Goal: Information Seeking & Learning: Check status

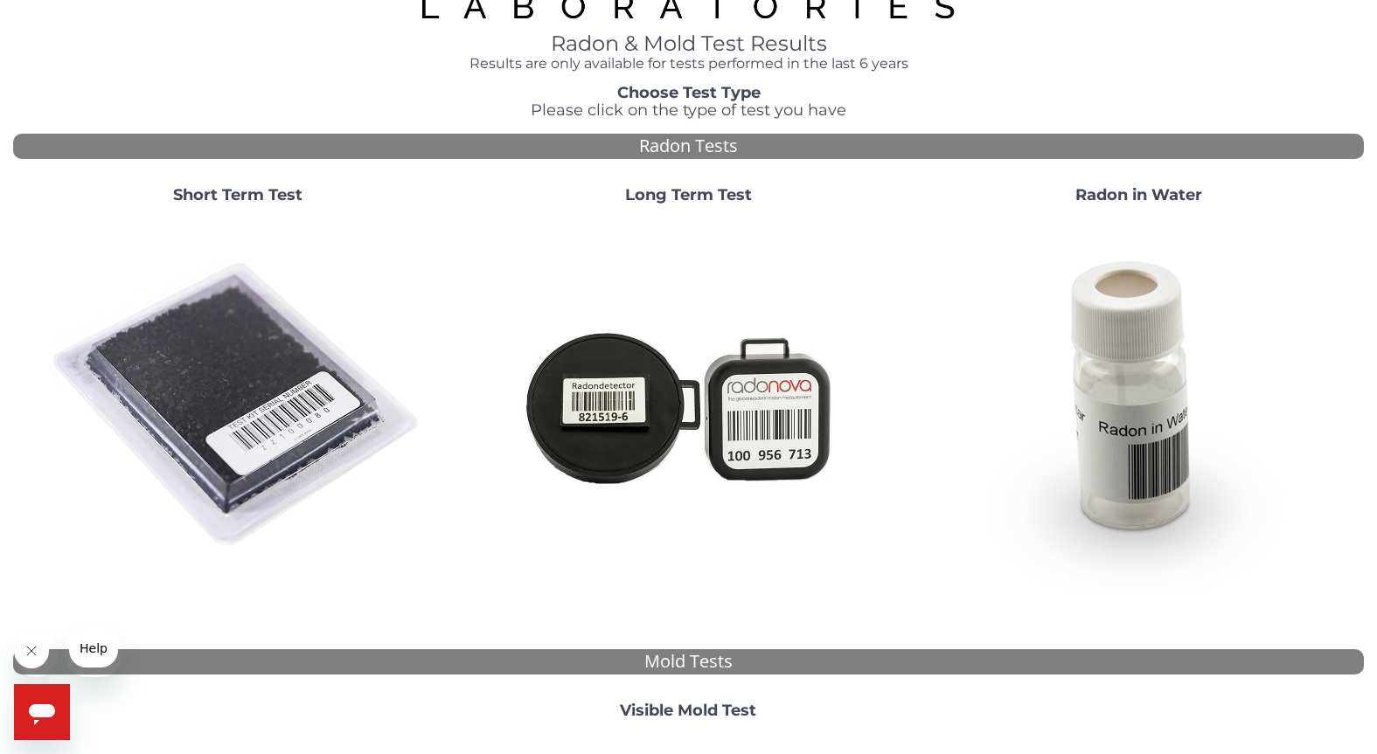
scroll to position [73, 0]
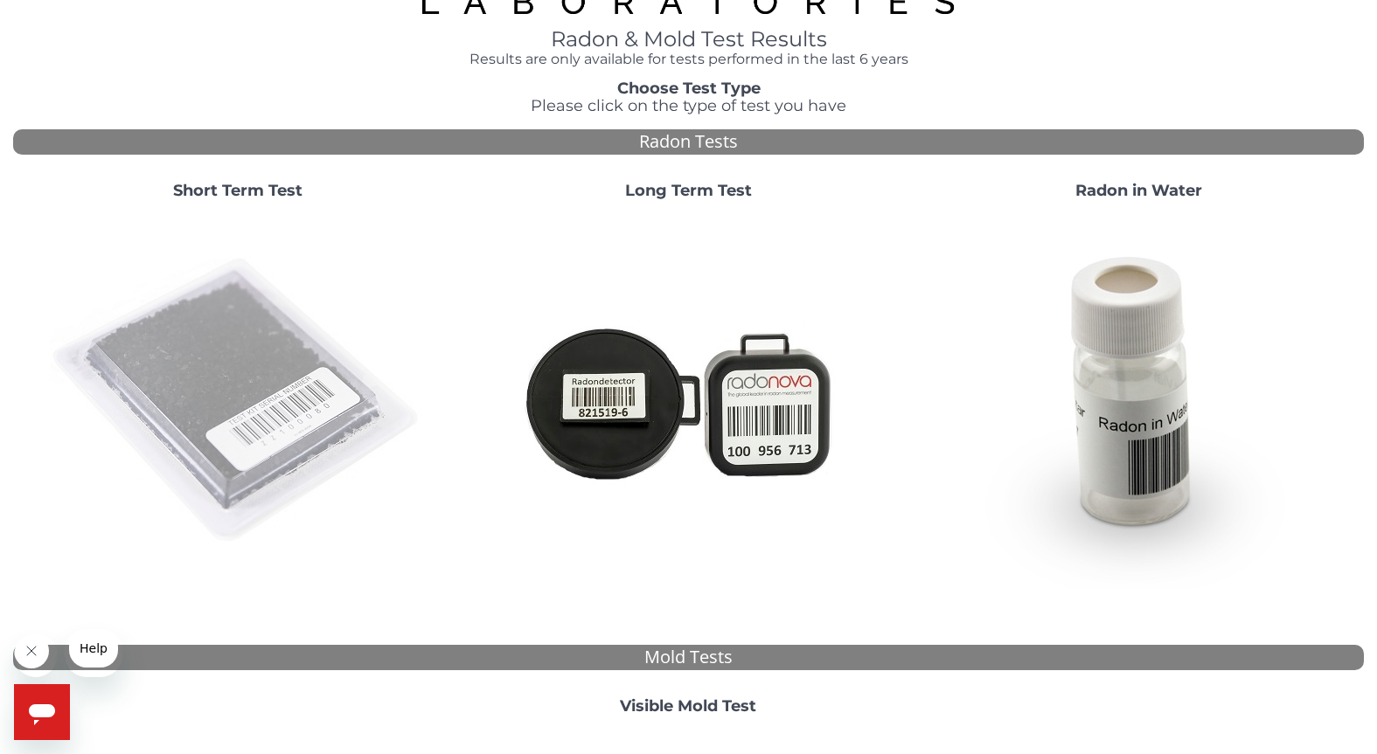
click at [235, 492] on img at bounding box center [238, 401] width 376 height 376
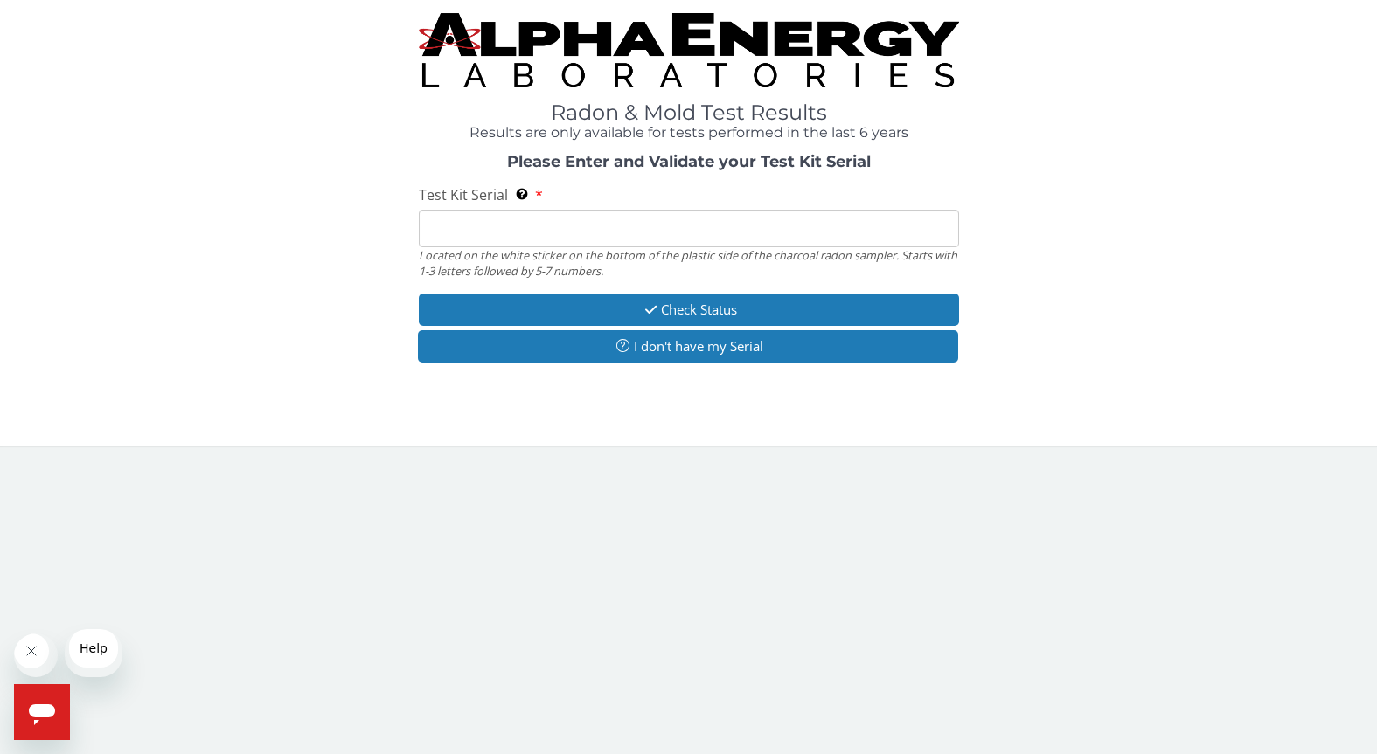
click at [513, 247] on input "Test Kit Serial Located on the white sticker on the bottom of the plastic side …" at bounding box center [689, 229] width 540 height 38
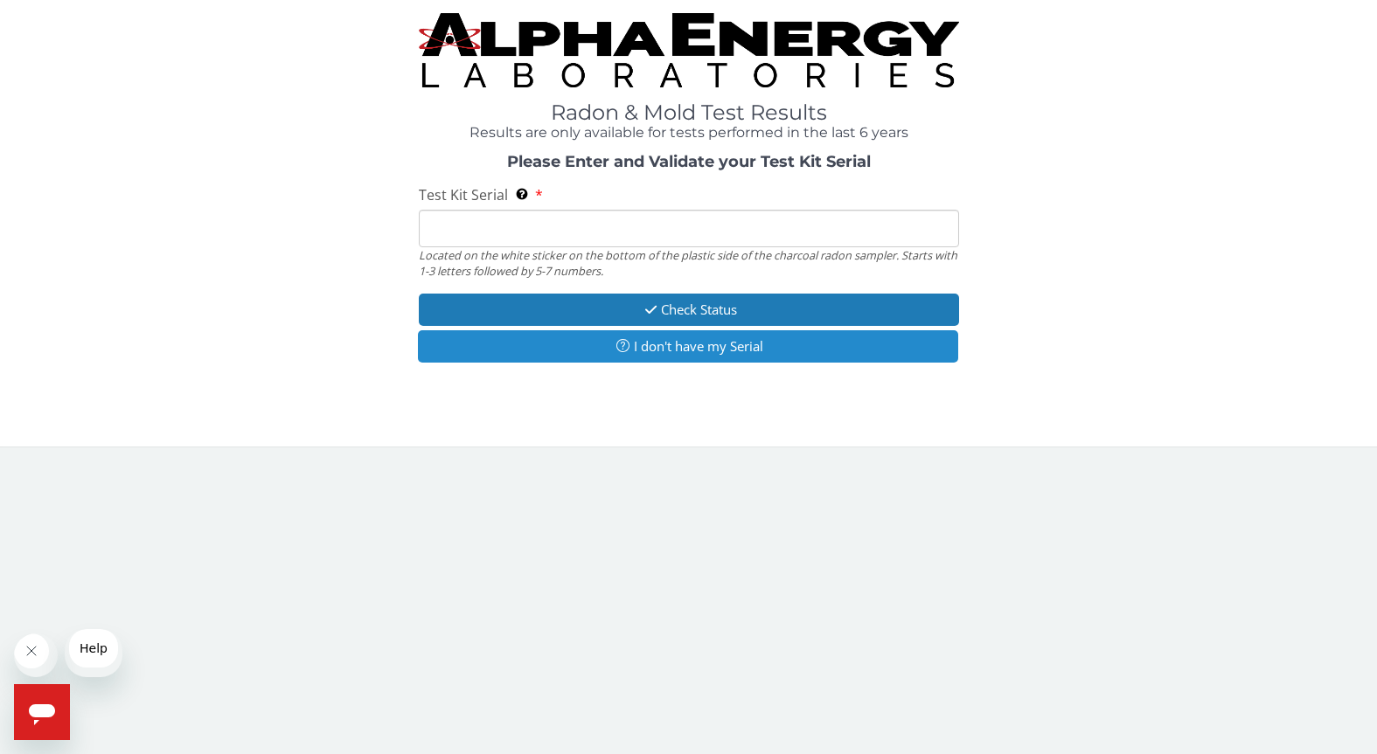
click at [628, 352] on icon "button" at bounding box center [623, 345] width 22 height 13
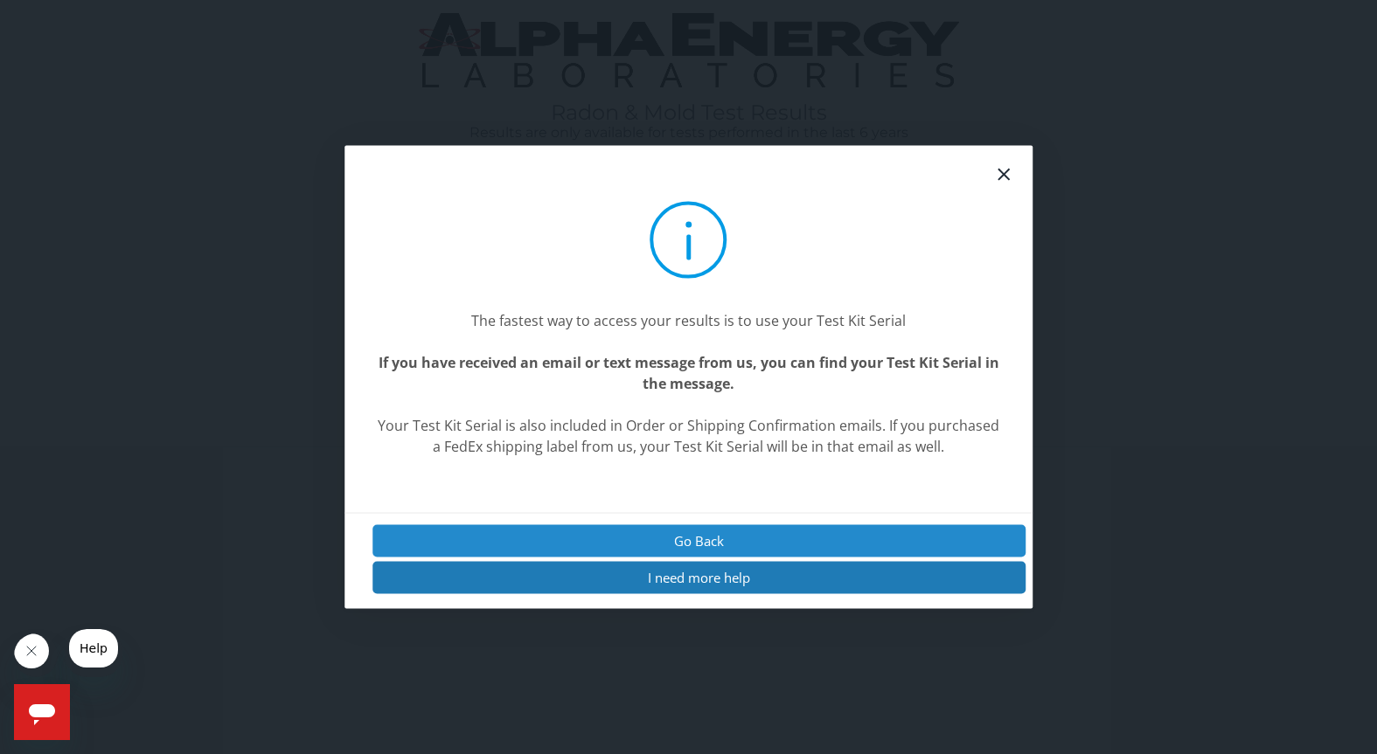
click at [684, 537] on button "Go Back" at bounding box center [699, 540] width 654 height 32
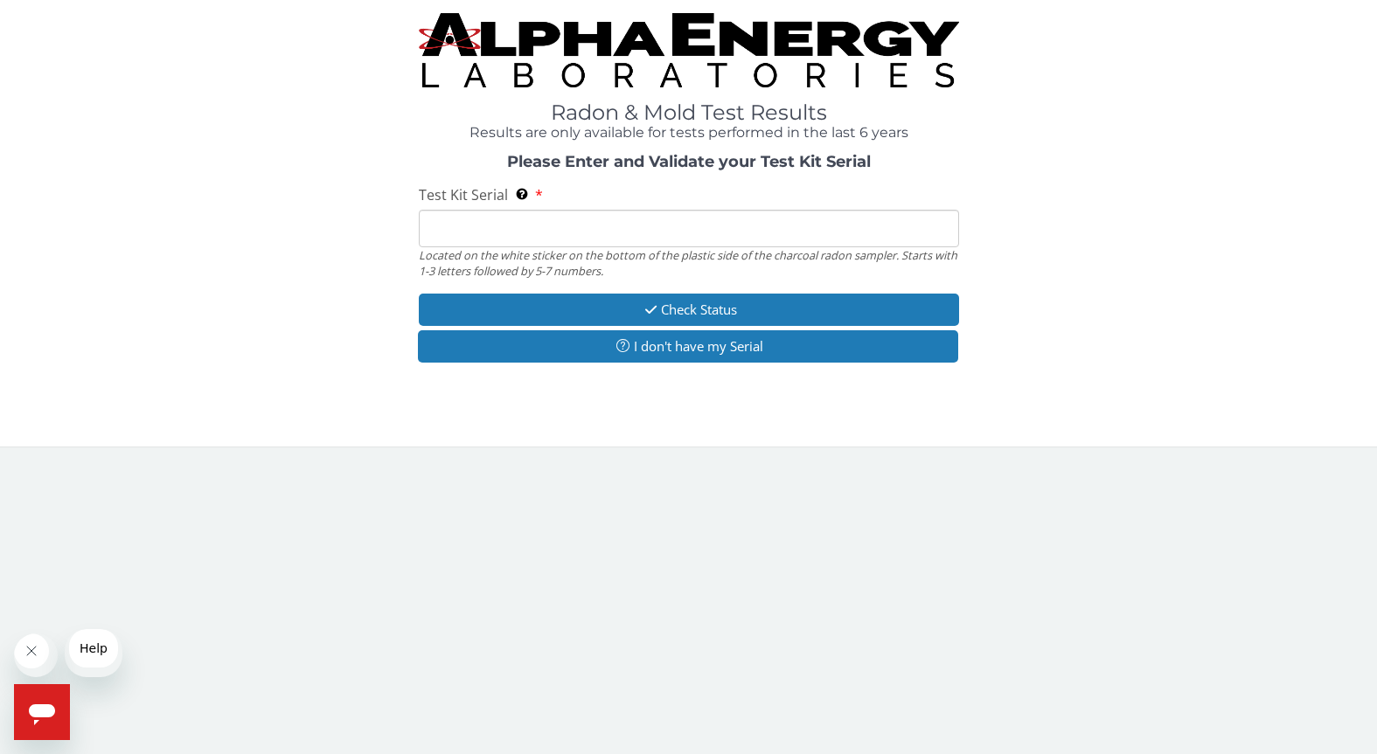
click at [543, 247] on input "Test Kit Serial Located on the white sticker on the bottom of the plastic side …" at bounding box center [689, 229] width 540 height 38
paste input "25-185351"
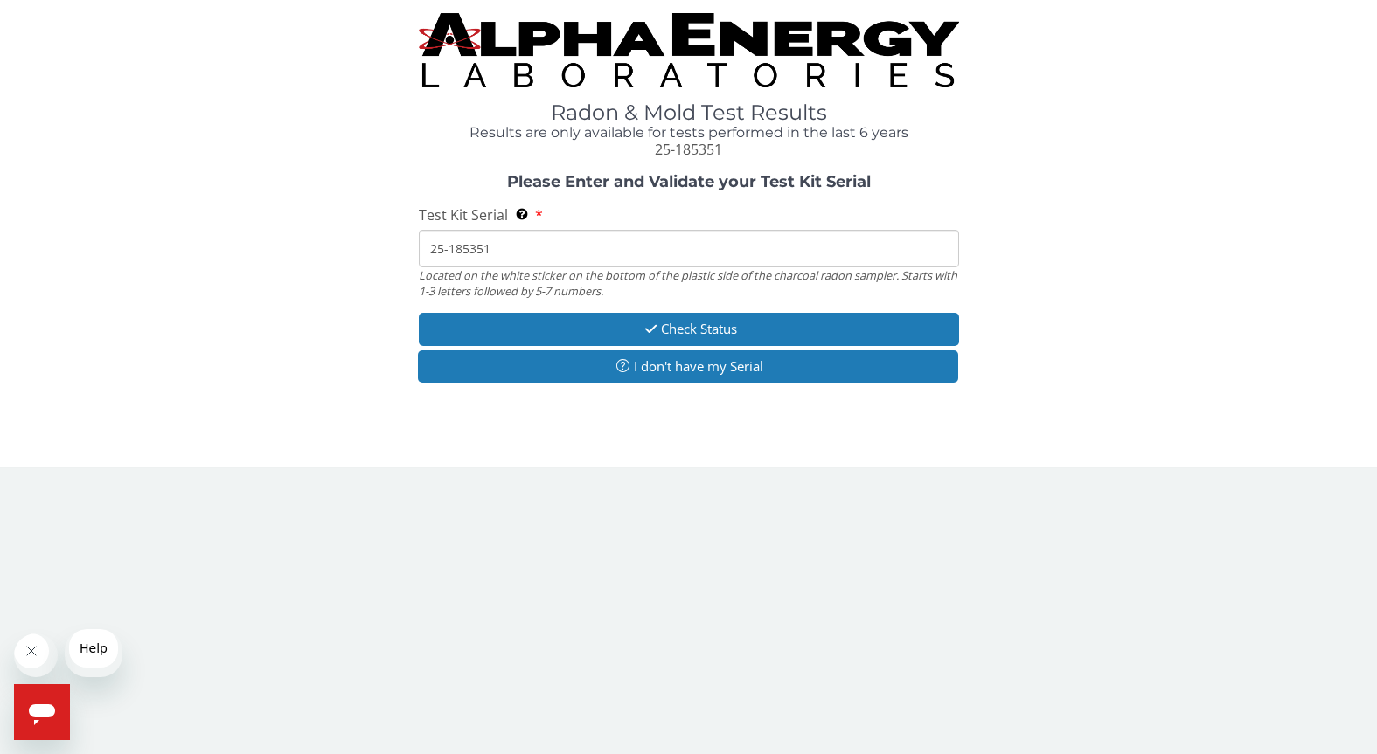
type input "25-185351"
click at [691, 345] on button "Check Status" at bounding box center [689, 329] width 540 height 32
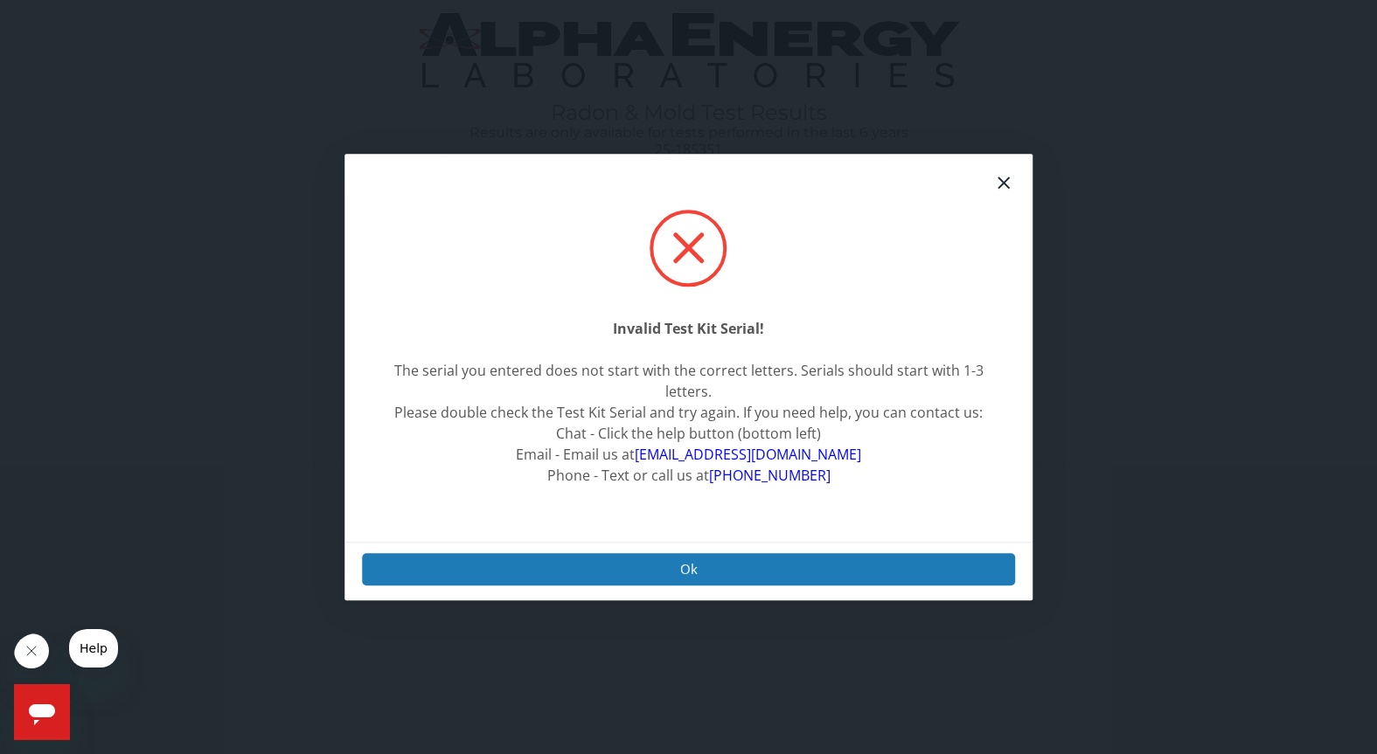
click at [740, 445] on link "[EMAIL_ADDRESS][DOMAIN_NAME]" at bounding box center [748, 454] width 226 height 19
